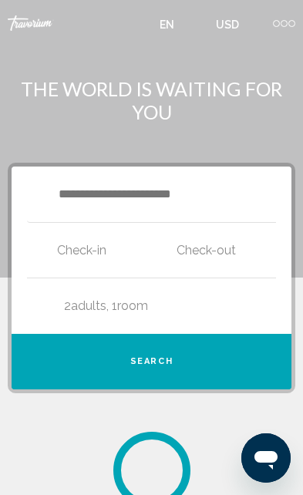
scroll to position [13, 0]
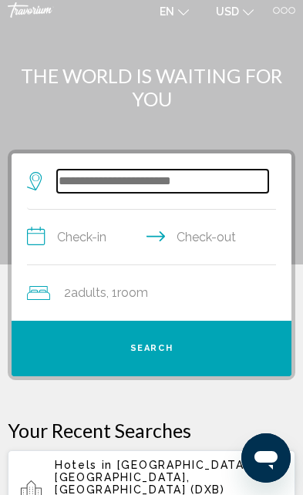
click at [200, 193] on input "Search widget" at bounding box center [162, 181] width 211 height 23
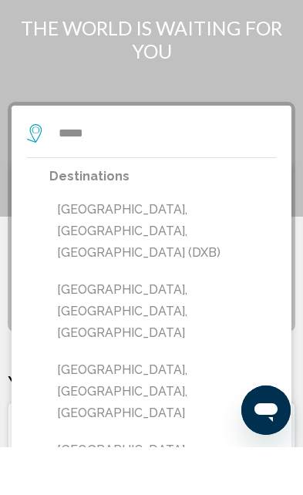
click at [187, 243] on button "[GEOGRAPHIC_DATA], [GEOGRAPHIC_DATA], [GEOGRAPHIC_DATA] (DXB)" at bounding box center [162, 279] width 227 height 72
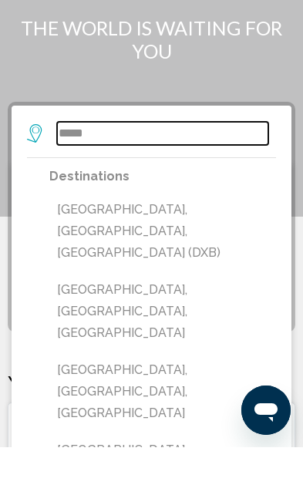
type input "**********"
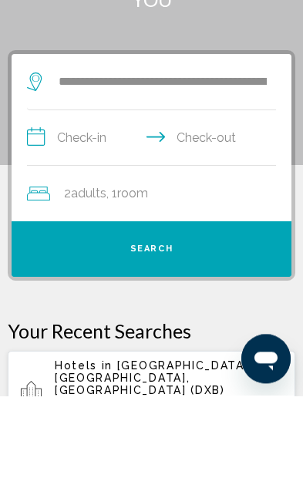
click at [59, 210] on input "**********" at bounding box center [154, 239] width 255 height 59
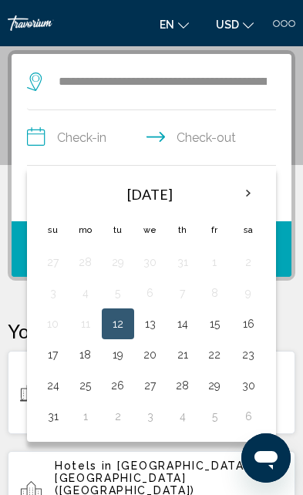
click at [50, 360] on button "17" at bounding box center [52, 355] width 15 height 22
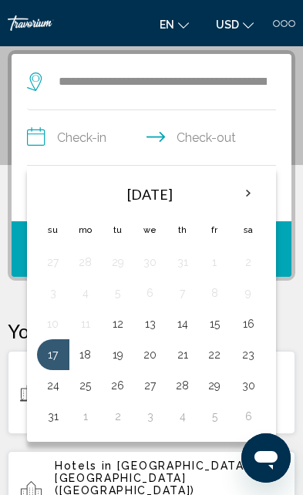
click at [247, 359] on button "23" at bounding box center [248, 355] width 19 height 22
type input "**********"
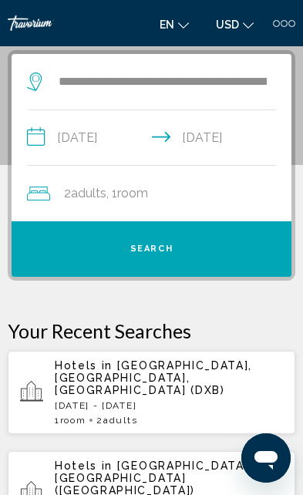
click at [164, 256] on button "Search" at bounding box center [152, 249] width 280 height 56
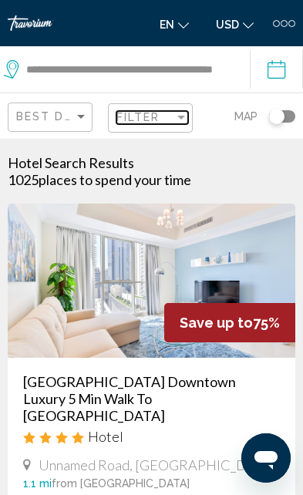
click at [163, 119] on div "Filter" at bounding box center [145, 117] width 58 height 12
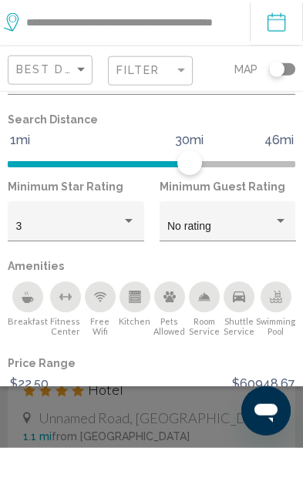
scroll to position [158, 0]
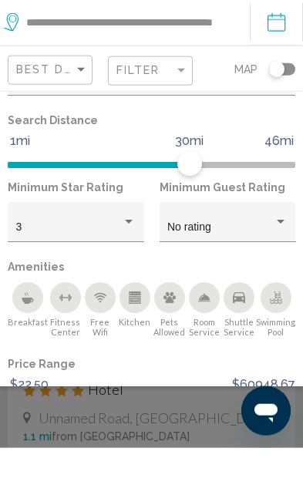
click at [120, 268] on div "3" at bounding box center [69, 274] width 106 height 12
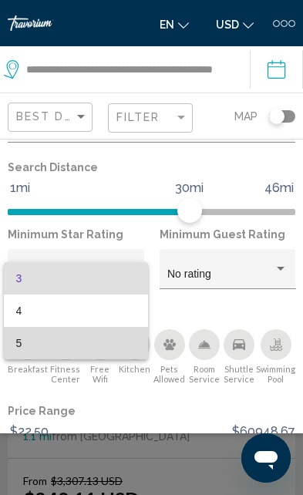
click at [92, 343] on span "5" at bounding box center [76, 343] width 120 height 32
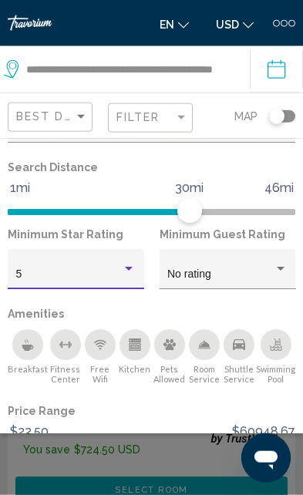
click at [173, 494] on span "Show Results" at bounding box center [188, 497] width 83 height 10
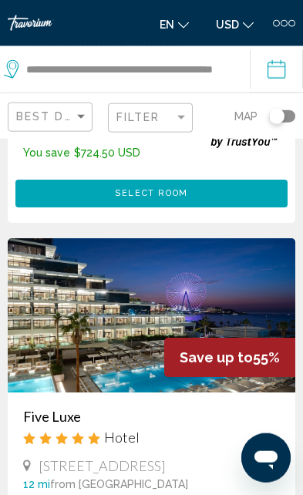
click at [121, 348] on img "Main content" at bounding box center [152, 315] width 288 height 154
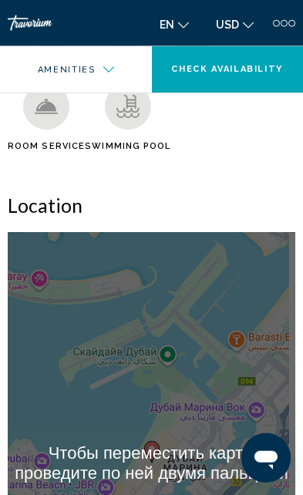
scroll to position [1207, 0]
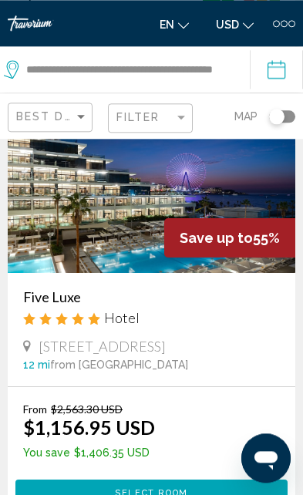
scroll to position [515, 0]
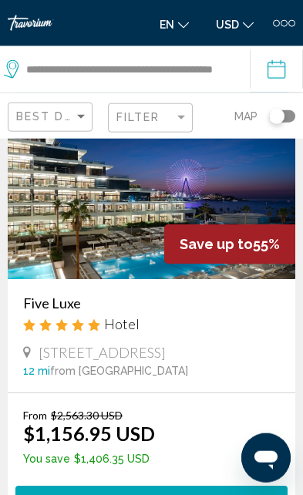
click at [86, 318] on div "Five Luxe Hotel" at bounding box center [151, 318] width 257 height 49
click at [68, 344] on span "Plot No. 2069 Jumeirah Beach Residences, Dubai" at bounding box center [102, 352] width 127 height 17
click at [203, 318] on div "Five Luxe Hotel" at bounding box center [151, 318] width 257 height 49
click at [73, 325] on div "Five Luxe Hotel" at bounding box center [151, 318] width 257 height 49
click at [255, 231] on div "Save up to 55%" at bounding box center [229, 243] width 131 height 39
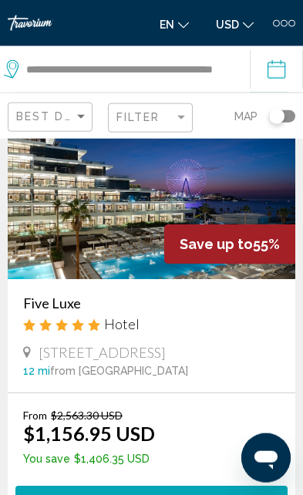
click at [251, 204] on img "Main content" at bounding box center [152, 202] width 288 height 154
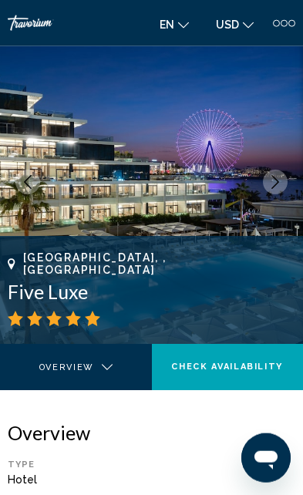
scroll to position [66, 0]
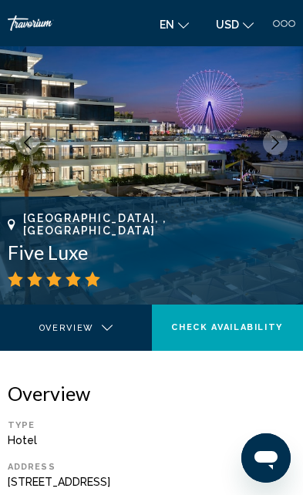
click at [191, 467] on div "Address" at bounding box center [144, 467] width 272 height 10
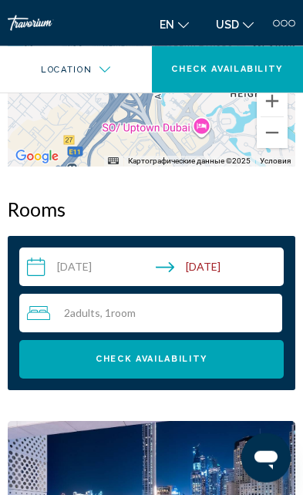
scroll to position [1693, 0]
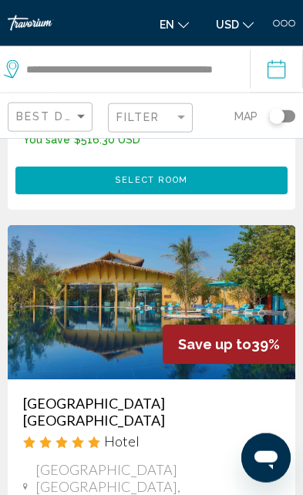
scroll to position [1328, 0]
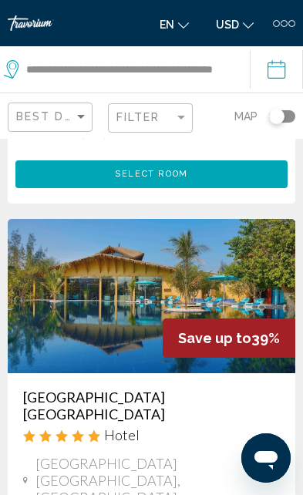
click at [220, 389] on h3 "Anantara World Islands Dubai Resort" at bounding box center [151, 406] width 257 height 34
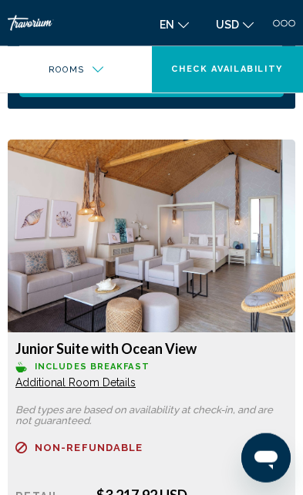
scroll to position [1923, 0]
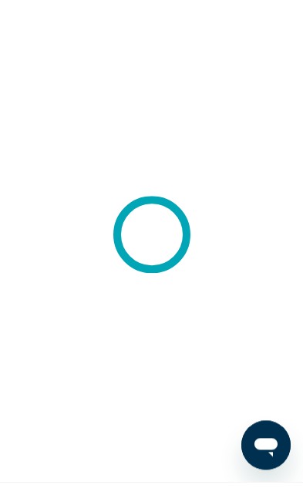
scroll to position [13, 0]
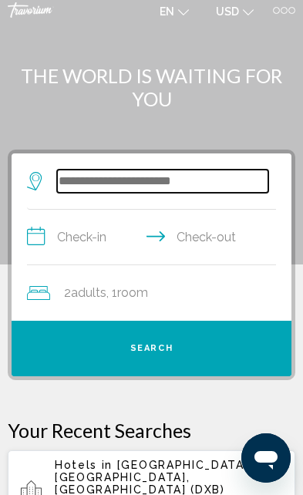
click at [249, 182] on input "Search widget" at bounding box center [162, 181] width 211 height 23
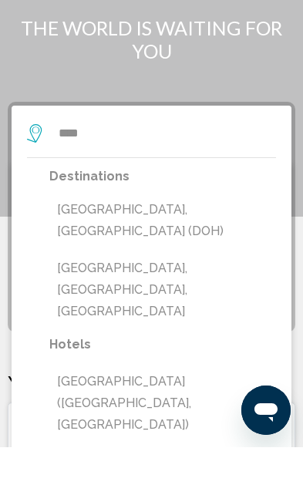
click at [58, 243] on button "[GEOGRAPHIC_DATA], [GEOGRAPHIC_DATA] (DOH)" at bounding box center [162, 268] width 227 height 51
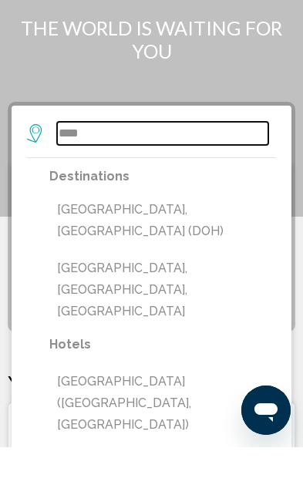
type input "**********"
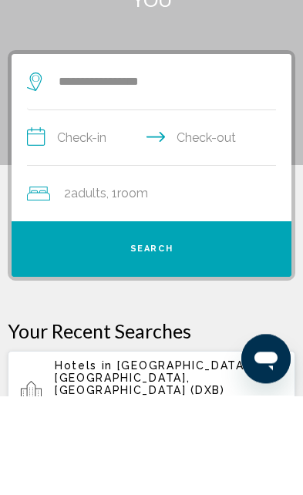
click at [76, 210] on input "**********" at bounding box center [154, 239] width 255 height 59
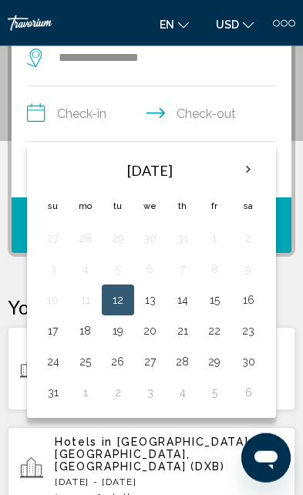
scroll to position [140, 0]
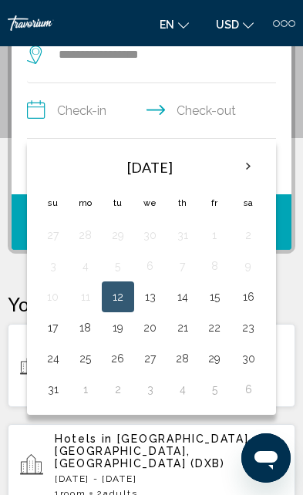
click at [156, 329] on button "20" at bounding box center [150, 328] width 15 height 22
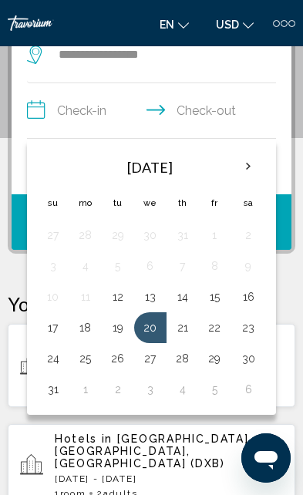
click at [51, 358] on button "24" at bounding box center [52, 359] width 15 height 22
type input "**********"
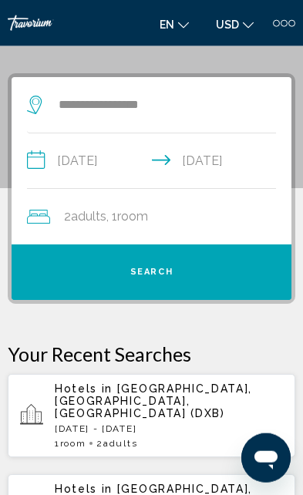
scroll to position [91, 0]
